Goal: Information Seeking & Learning: Learn about a topic

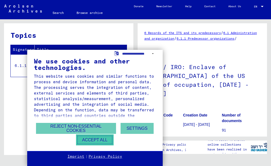
click at [95, 139] on button "Accept all" at bounding box center [95, 139] width 38 height 11
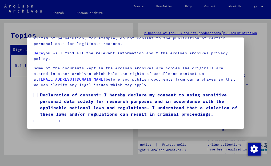
scroll to position [54, 0]
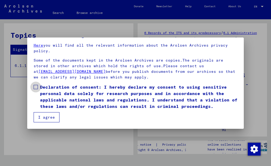
click at [36, 87] on span at bounding box center [36, 87] width 4 height 4
click at [43, 116] on button "I agree" at bounding box center [47, 117] width 26 height 10
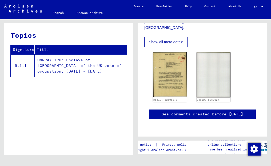
scroll to position [361, 0]
click at [56, 59] on td "UNRRA/ IRO: Enclave of [GEOGRAPHIC_DATA] of the US zone of occupation, [DATE] -…" at bounding box center [81, 65] width 92 height 22
click at [9, 52] on yv-its-topic-simple-grid "Topics Signature Title 6.1.1 UNRRA/ IRO: Enclave of [GEOGRAPHIC_DATA] of the US…" at bounding box center [69, 53] width 130 height 47
click at [88, 12] on link "Browse archive" at bounding box center [89, 12] width 39 height 13
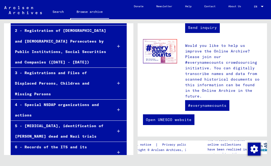
scroll to position [43, 0]
